Goal: Navigation & Orientation: Find specific page/section

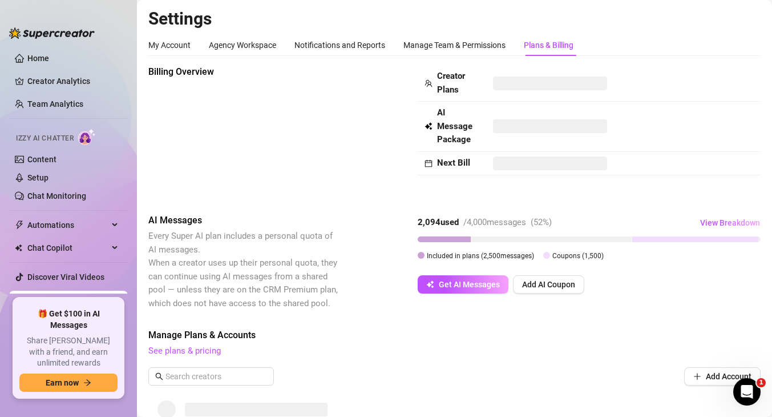
click at [353, 29] on h2 "Settings" at bounding box center [454, 19] width 612 height 22
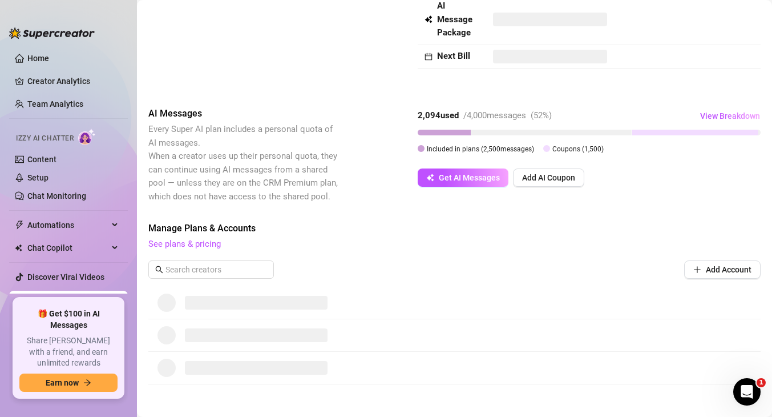
scroll to position [109, 0]
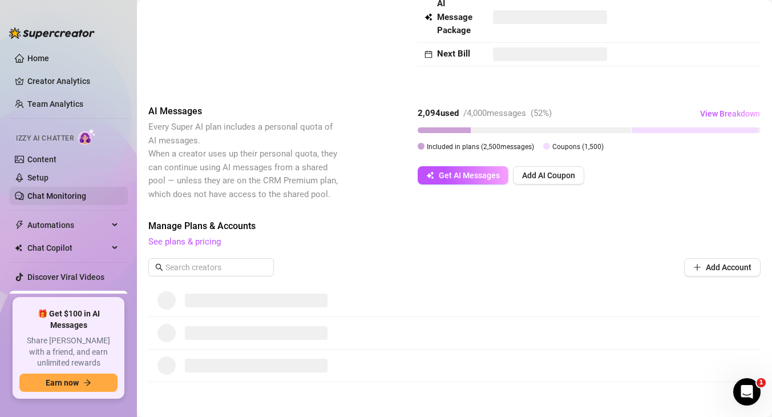
click at [66, 192] on link "Chat Monitoring" at bounding box center [56, 195] width 59 height 9
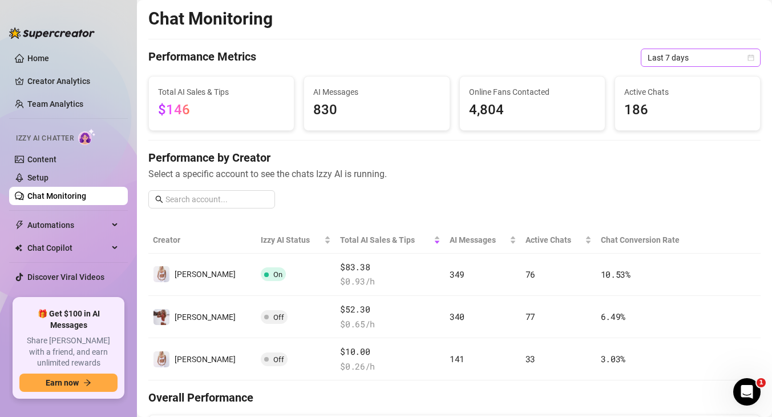
click at [694, 56] on span "Last 7 days" at bounding box center [701, 57] width 106 height 17
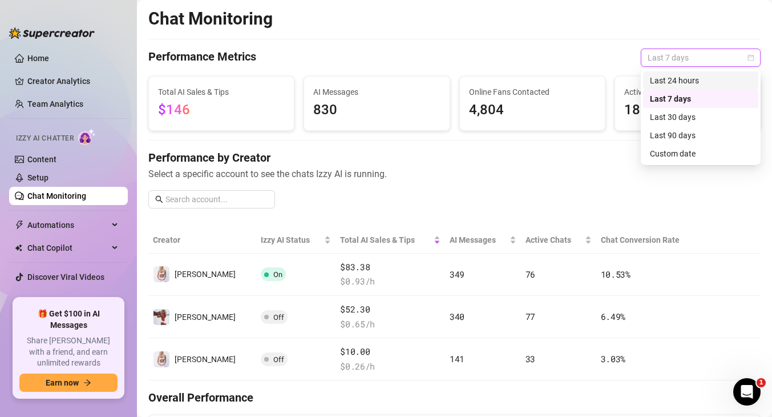
click at [677, 80] on div "Last 24 hours" at bounding box center [701, 80] width 102 height 13
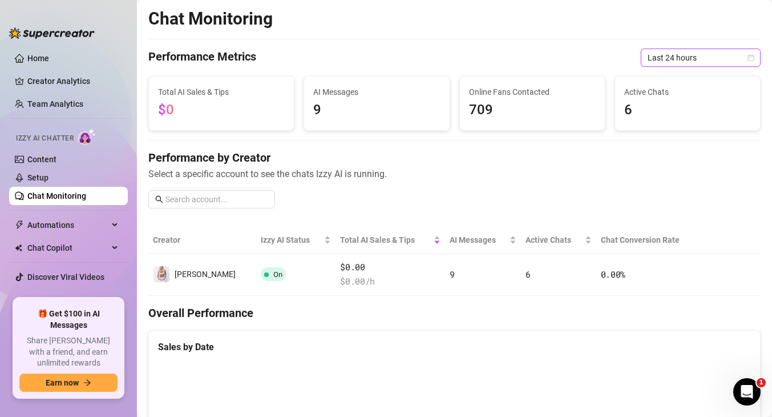
click at [677, 60] on span "Last 24 hours" at bounding box center [701, 57] width 106 height 17
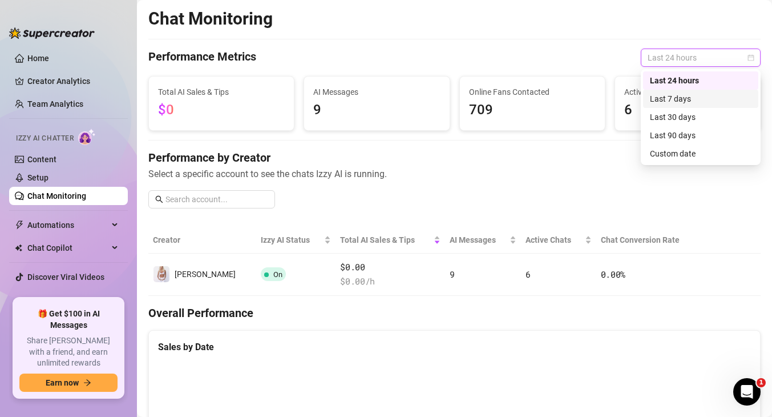
click at [660, 95] on div "Last 7 days" at bounding box center [701, 98] width 102 height 13
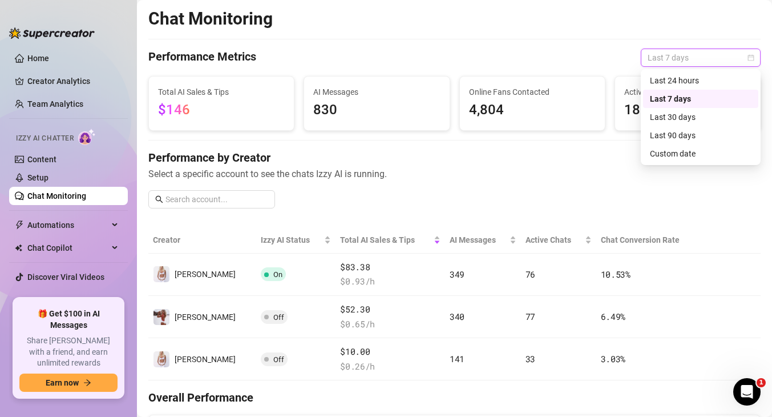
click at [686, 55] on span "Last 7 days" at bounding box center [701, 57] width 106 height 17
click at [663, 77] on div "Last 24 hours" at bounding box center [701, 80] width 102 height 13
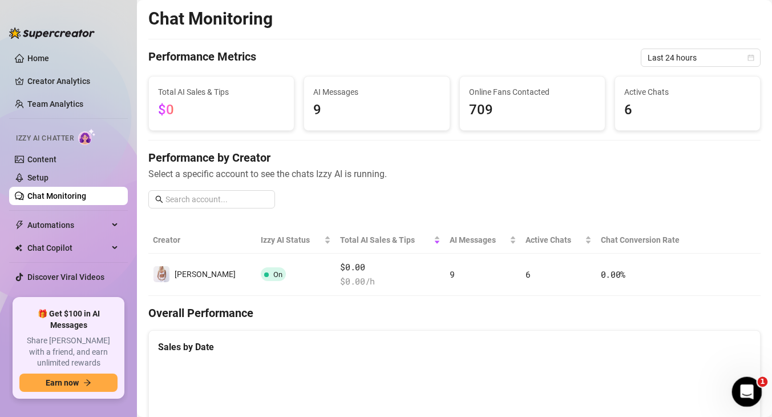
click at [748, 383] on icon "Open Intercom Messenger" at bounding box center [745, 390] width 19 height 19
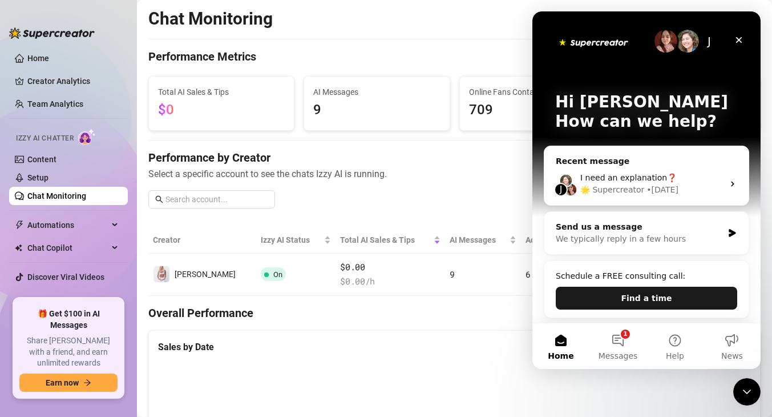
click at [645, 296] on button "Find a time" at bounding box center [646, 297] width 181 height 23
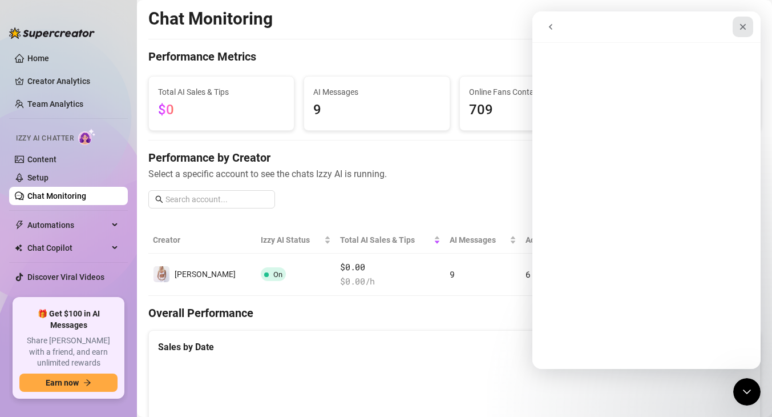
click at [744, 28] on icon "Close" at bounding box center [743, 27] width 6 height 6
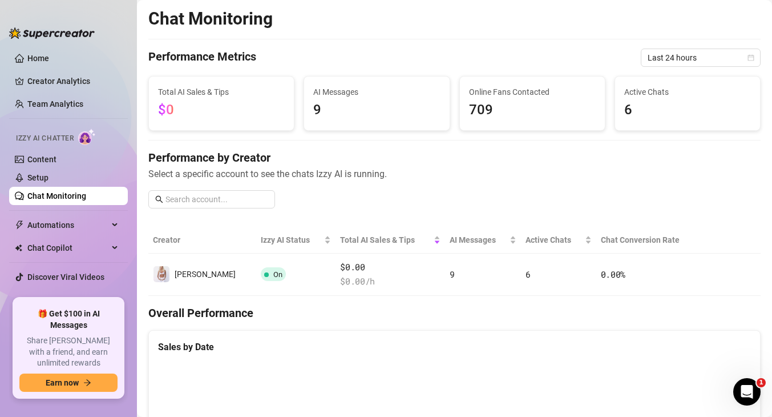
click at [322, 95] on span "AI Messages" at bounding box center [376, 92] width 127 height 13
click at [200, 109] on span "$0" at bounding box center [221, 110] width 127 height 22
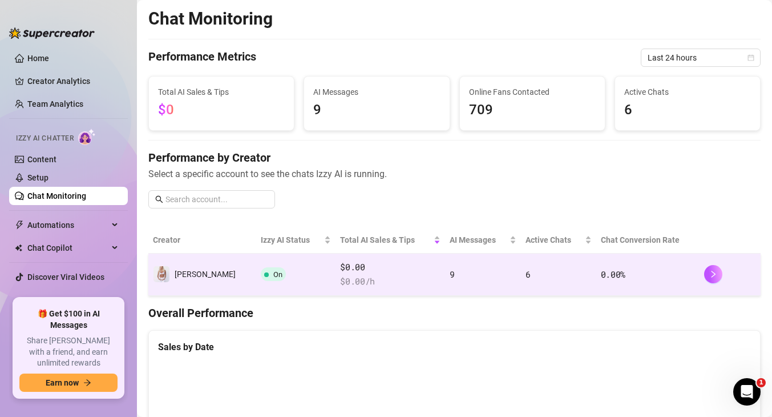
click at [269, 279] on td "On" at bounding box center [295, 274] width 79 height 42
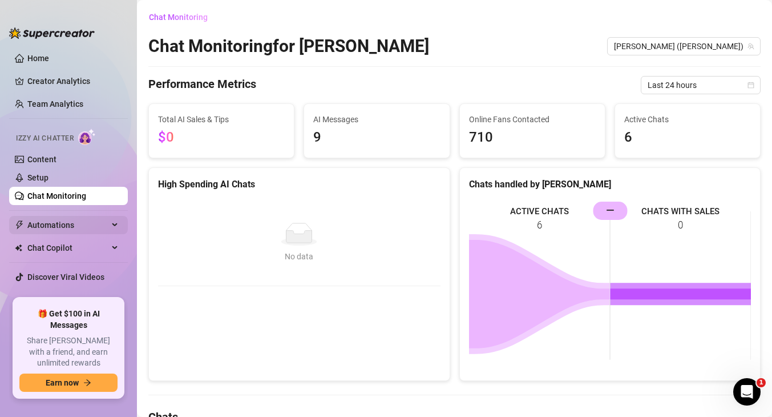
click at [52, 220] on span "Automations" at bounding box center [67, 225] width 81 height 18
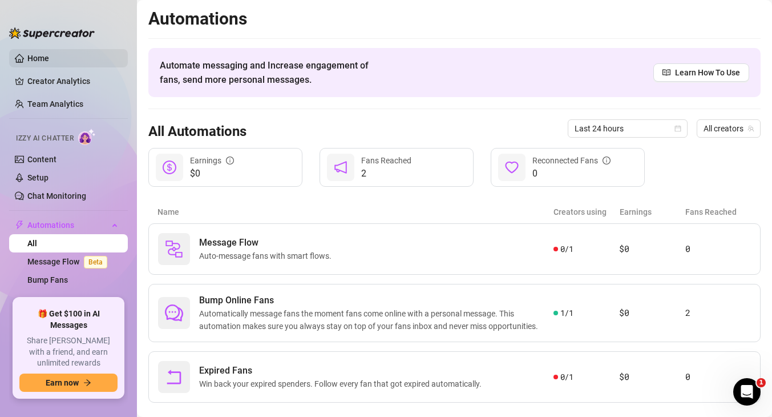
click at [49, 63] on link "Home" at bounding box center [38, 58] width 22 height 9
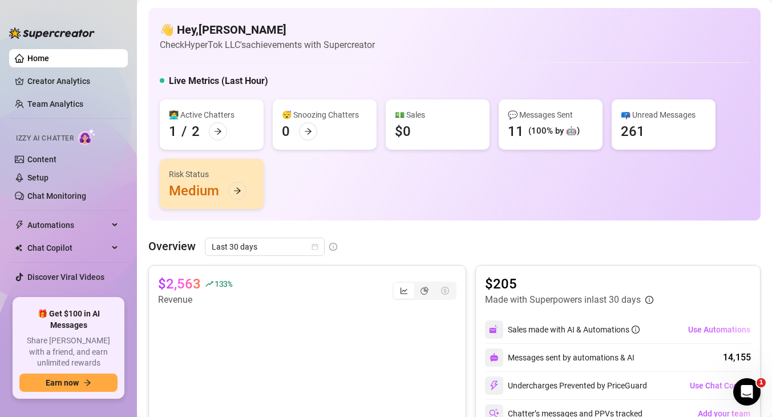
click at [215, 118] on div "👩‍💻 Active Chatters" at bounding box center [212, 114] width 86 height 13
click at [215, 124] on div at bounding box center [218, 131] width 18 height 18
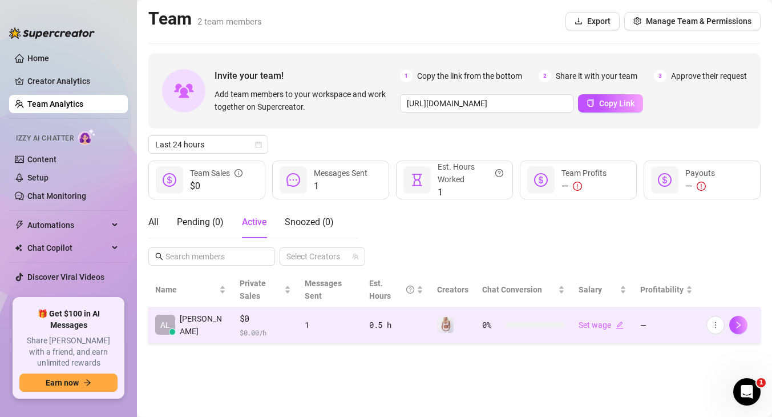
click at [305, 318] on div "1" at bounding box center [330, 324] width 51 height 13
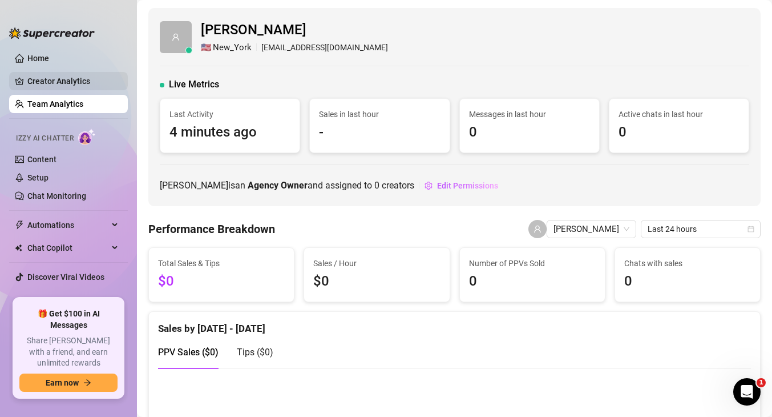
click at [53, 79] on link "Creator Analytics" at bounding box center [72, 81] width 91 height 18
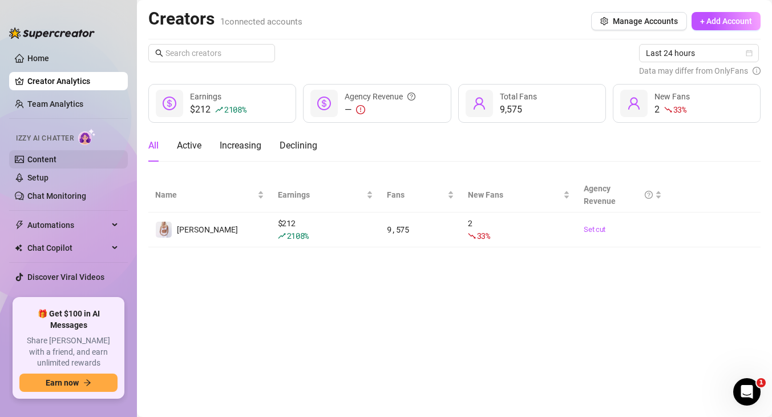
click at [52, 156] on link "Content" at bounding box center [41, 159] width 29 height 9
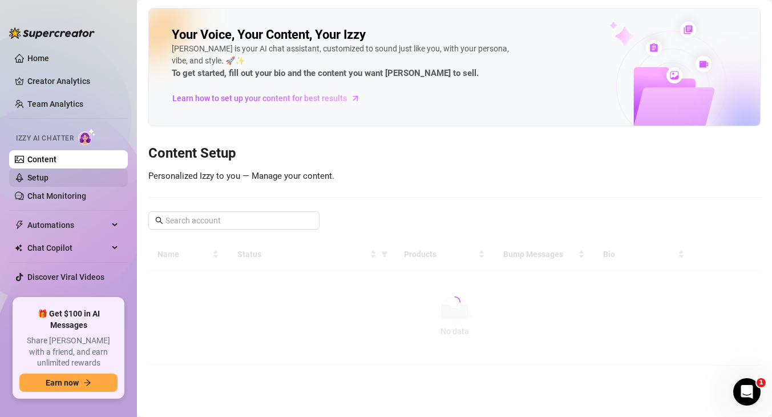
click at [45, 173] on link "Setup" at bounding box center [37, 177] width 21 height 9
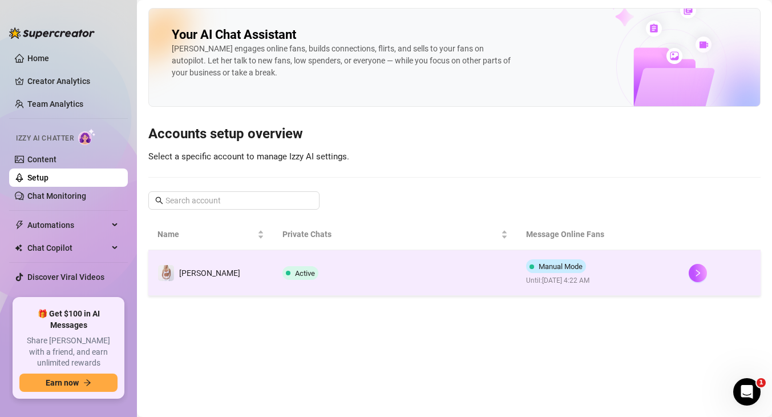
click at [571, 272] on span "Manual Mode" at bounding box center [556, 266] width 60 height 14
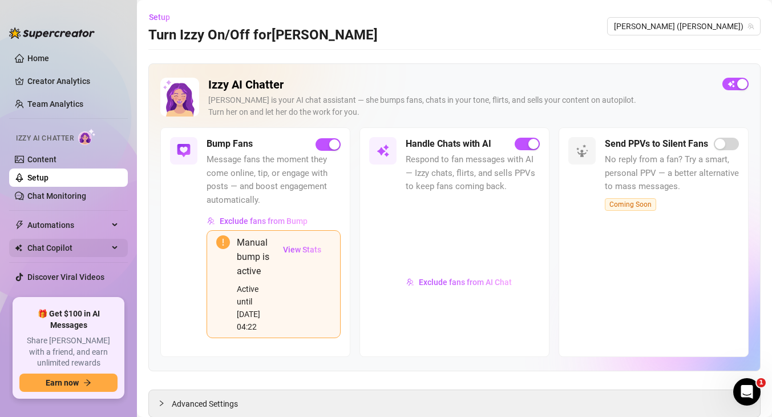
click at [60, 247] on span "Chat Copilot" at bounding box center [67, 248] width 81 height 18
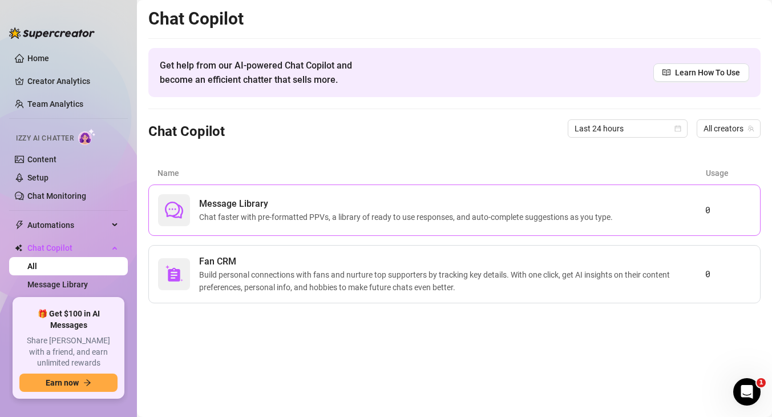
click at [264, 213] on span "Chat faster with pre-formatted PPVs, a library of ready to use responses, and a…" at bounding box center [408, 217] width 418 height 13
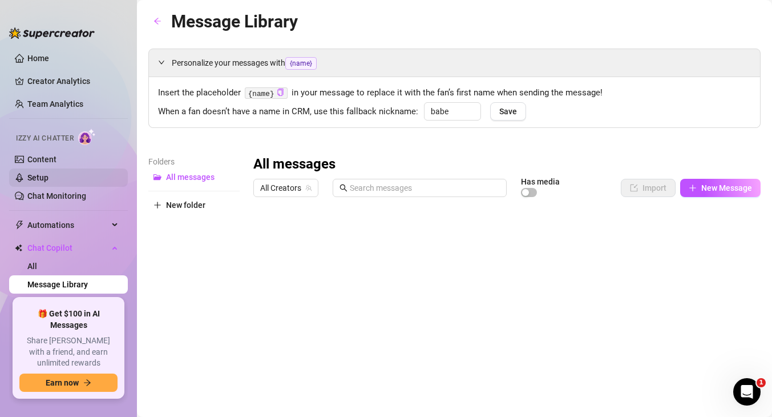
click at [49, 176] on link "Setup" at bounding box center [37, 177] width 21 height 9
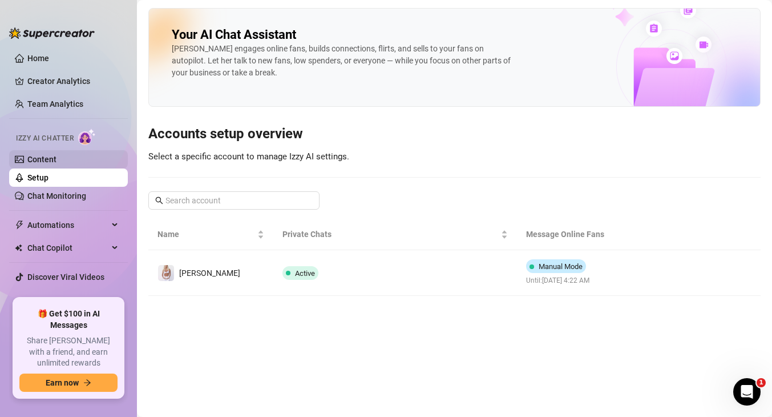
click at [56, 158] on link "Content" at bounding box center [41, 159] width 29 height 9
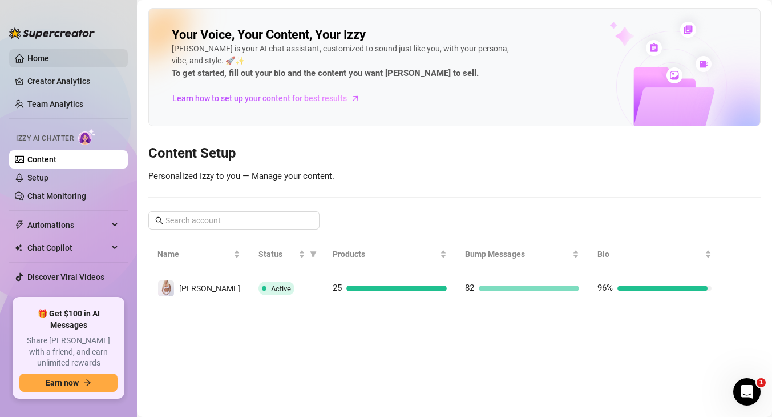
click at [49, 60] on link "Home" at bounding box center [38, 58] width 22 height 9
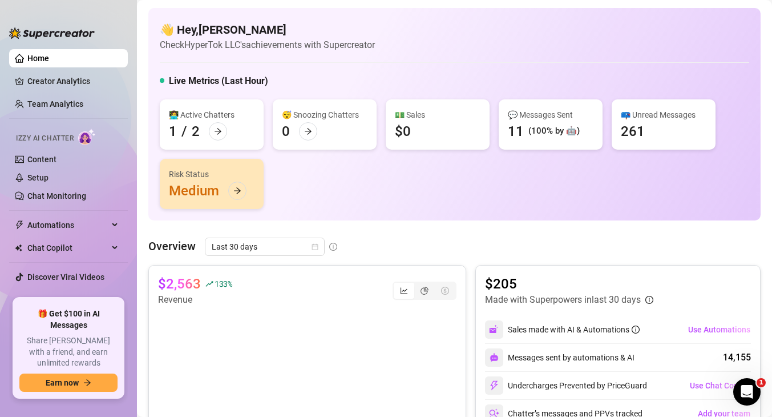
click at [194, 189] on div "Risk Status Medium" at bounding box center [212, 184] width 104 height 50
click at [235, 193] on icon "arrow-right" at bounding box center [237, 191] width 8 height 8
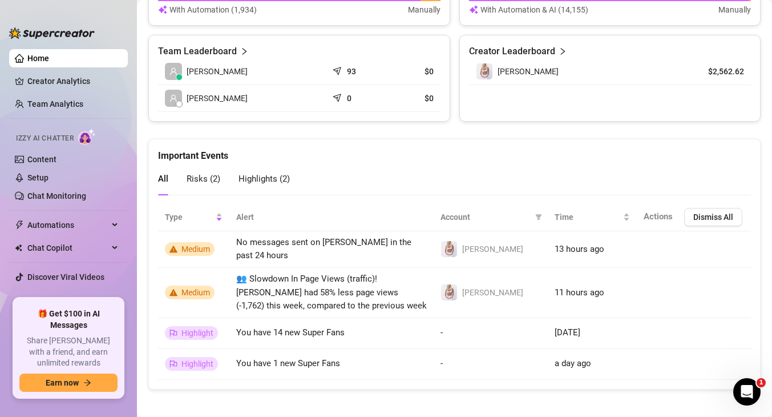
scroll to position [522, 0]
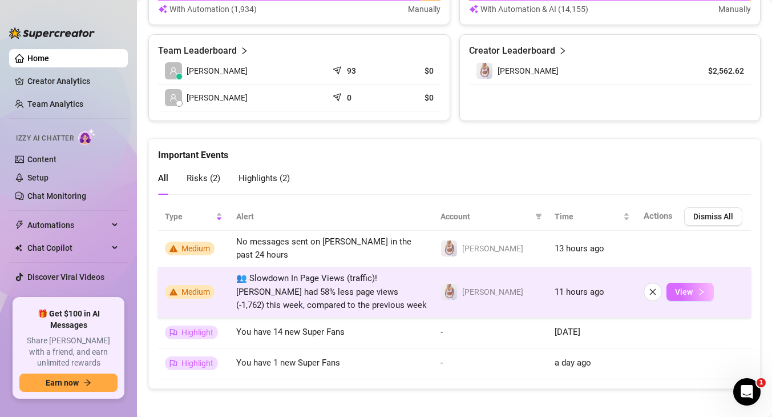
click at [689, 288] on span "View" at bounding box center [684, 291] width 18 height 9
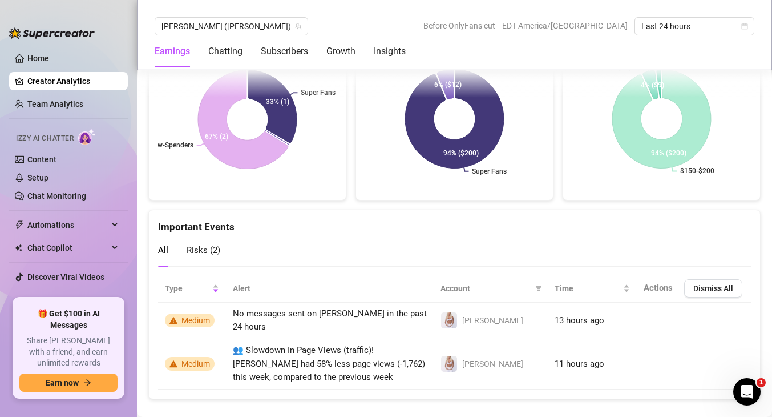
scroll to position [2493, 0]
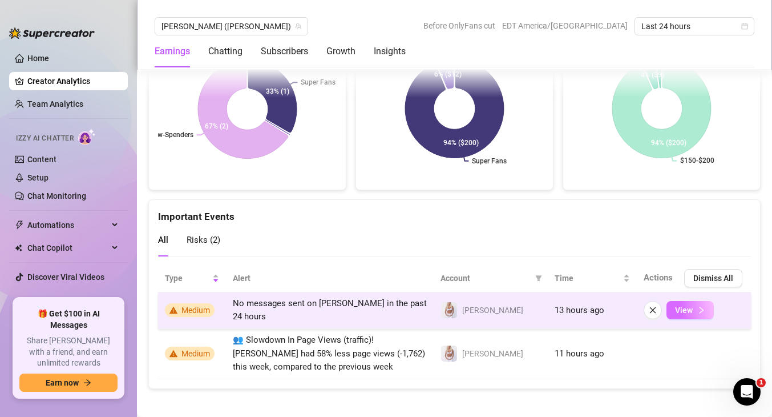
click at [689, 305] on span "View" at bounding box center [684, 309] width 18 height 9
